Goal: Task Accomplishment & Management: Use online tool/utility

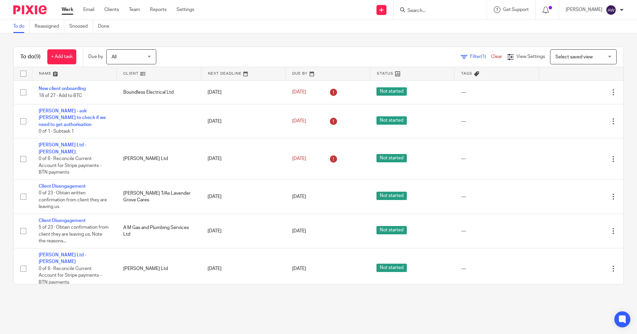
click at [420, 10] on input "Search" at bounding box center [437, 11] width 60 height 6
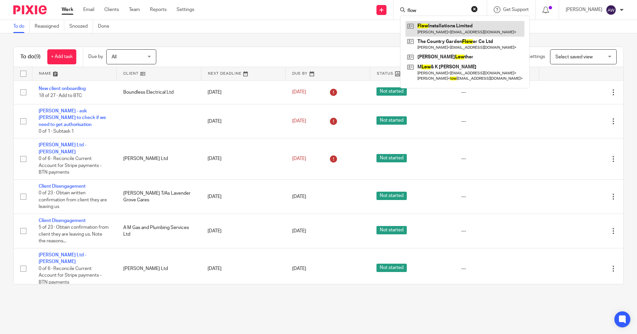
type input "flow"
click at [445, 30] on link at bounding box center [464, 28] width 119 height 15
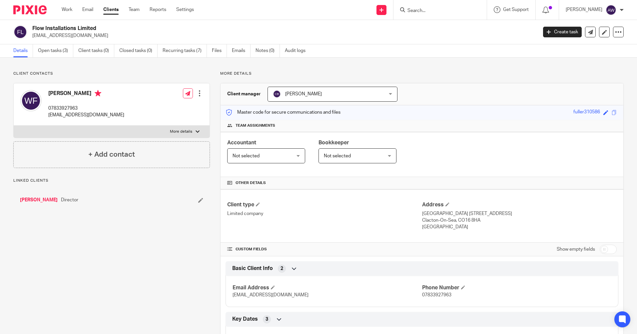
click at [602, 249] on input "checkbox" at bounding box center [607, 248] width 17 height 9
checkbox input "true"
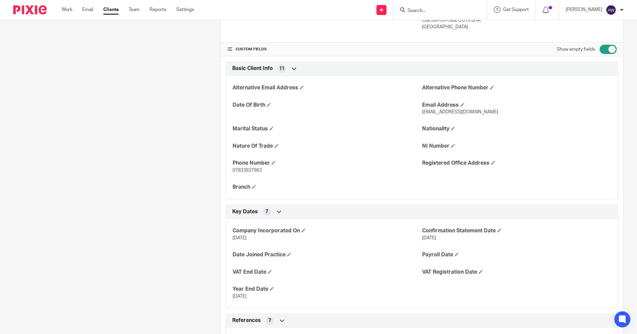
scroll to position [366, 0]
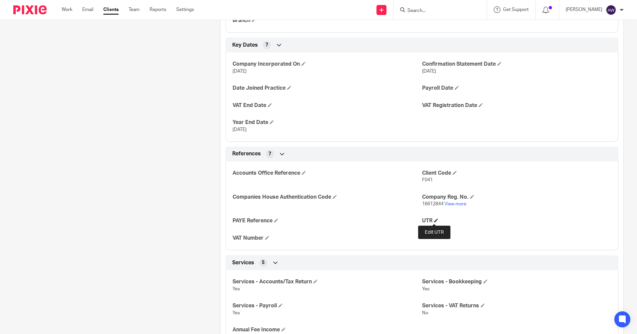
click at [434, 218] on span at bounding box center [436, 220] width 4 height 4
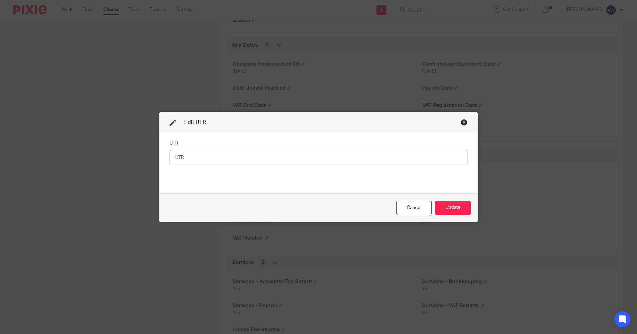
click at [212, 158] on input "text" at bounding box center [318, 157] width 298 height 15
type input "3506302072"
click at [444, 207] on button "Update" at bounding box center [453, 207] width 36 height 14
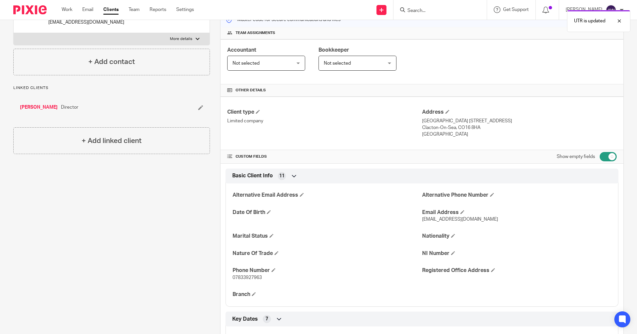
scroll to position [0, 0]
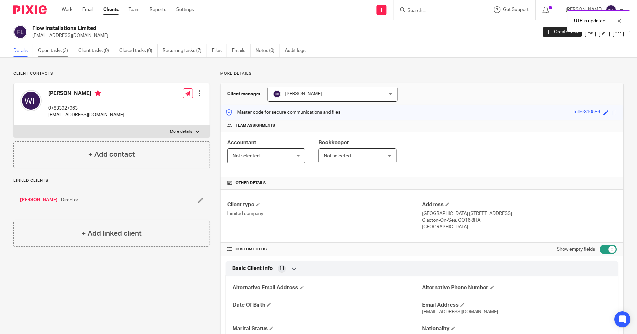
click at [49, 50] on link "Open tasks (3)" at bounding box center [55, 50] width 35 height 13
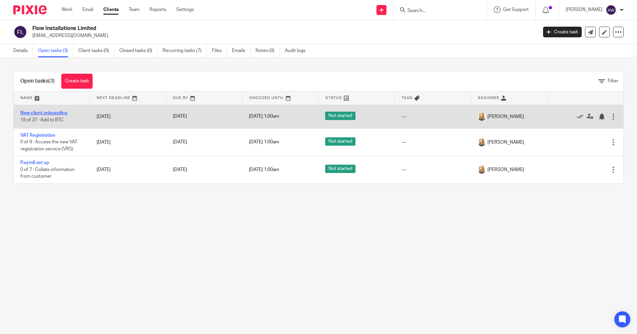
click at [47, 112] on link "New client onboarding" at bounding box center [43, 113] width 47 height 5
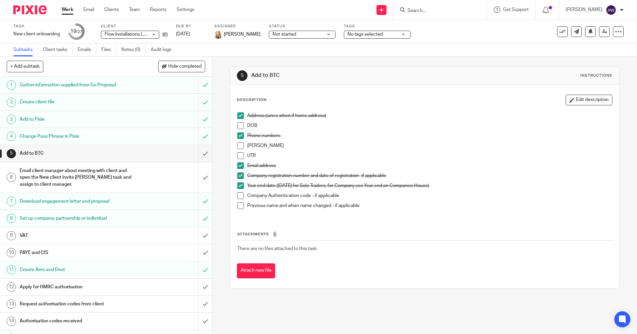
click at [322, 34] on div "Not started Not started" at bounding box center [302, 35] width 67 height 8
click at [279, 59] on span "In progress" at bounding box center [278, 58] width 23 height 5
click at [238, 154] on span at bounding box center [240, 155] width 7 height 7
click at [240, 156] on span at bounding box center [240, 155] width 7 height 7
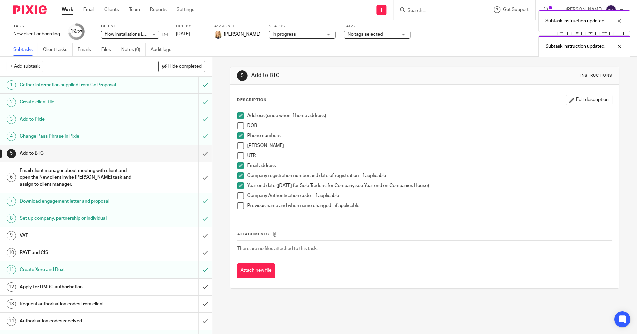
click at [132, 118] on div "Add to Pixie" at bounding box center [106, 119] width 172 height 10
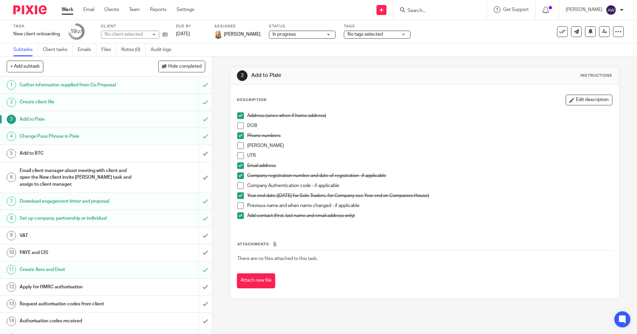
click at [238, 155] on span at bounding box center [240, 155] width 7 height 7
click at [167, 33] on icon at bounding box center [164, 34] width 5 height 5
